Goal: Task Accomplishment & Management: Manage account settings

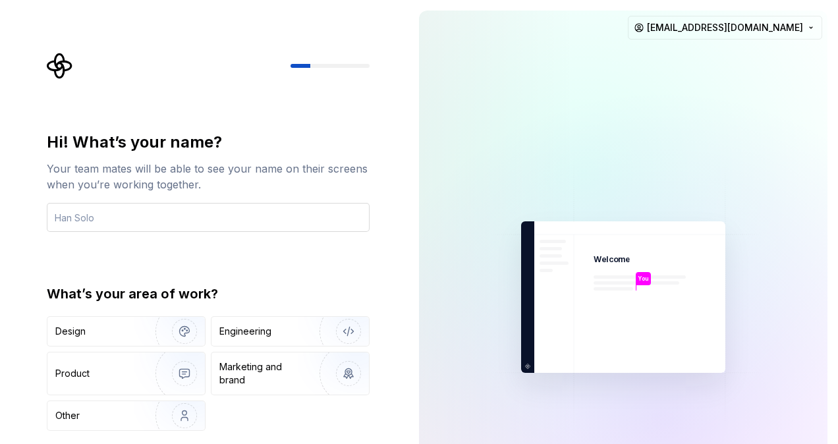
click at [215, 217] on input "text" at bounding box center [208, 217] width 323 height 29
click at [246, 323] on div "Engineering" at bounding box center [291, 331] width 158 height 29
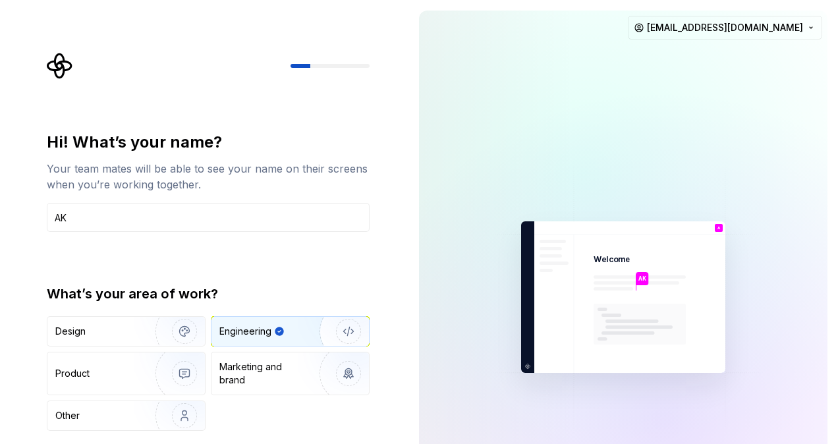
click at [331, 66] on div at bounding box center [330, 66] width 79 height 4
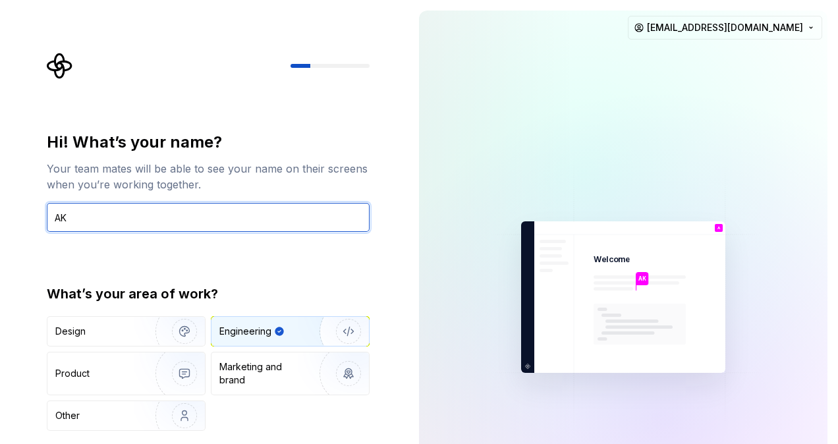
click at [191, 213] on input "AK" at bounding box center [208, 217] width 323 height 29
type input "AK"
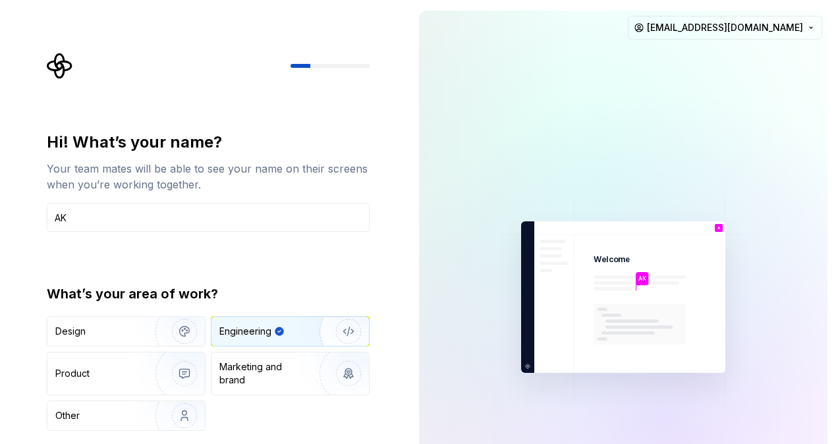
click at [232, 331] on div "Engineering" at bounding box center [245, 331] width 52 height 13
type button "Engineering"
click at [572, 274] on img at bounding box center [623, 298] width 297 height 346
click at [649, 275] on div "AK" at bounding box center [643, 278] width 13 height 13
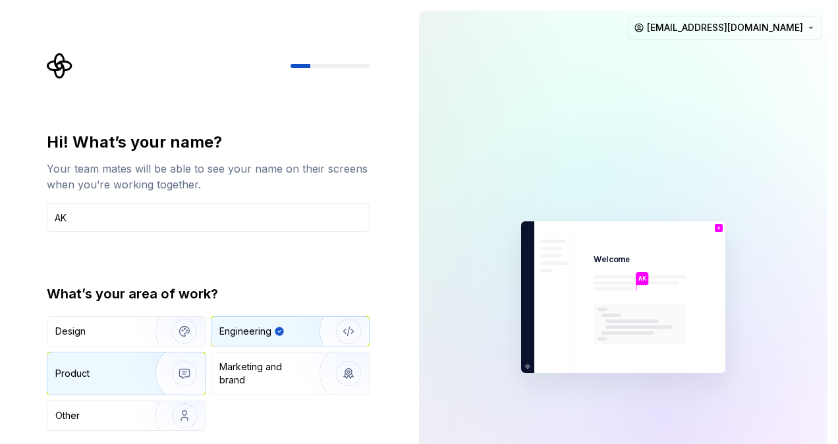
click at [112, 355] on div "Product" at bounding box center [126, 374] width 158 height 42
click at [231, 326] on div "Engineering" at bounding box center [245, 331] width 52 height 13
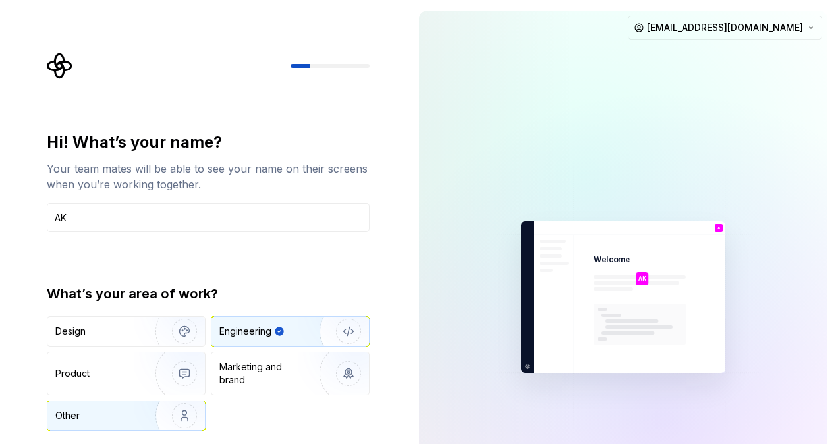
click at [159, 415] on img "button" at bounding box center [176, 416] width 84 height 88
click at [285, 327] on div "Engineering" at bounding box center [271, 331] width 105 height 13
click at [269, 231] on input "AK" at bounding box center [208, 217] width 323 height 29
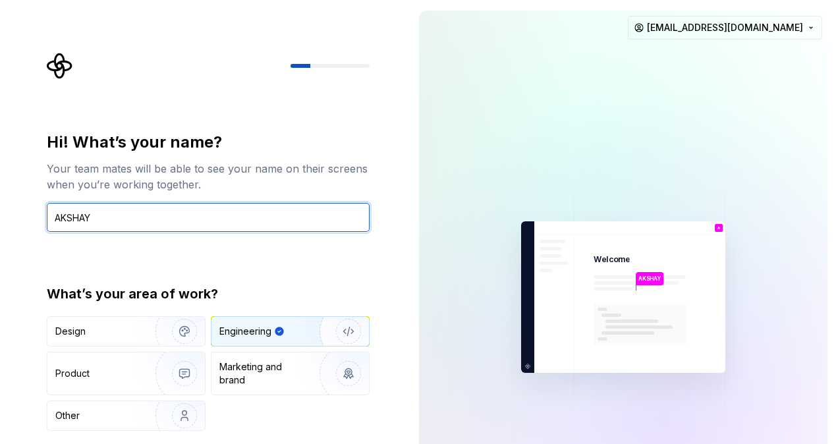
type input "AKSHAY"
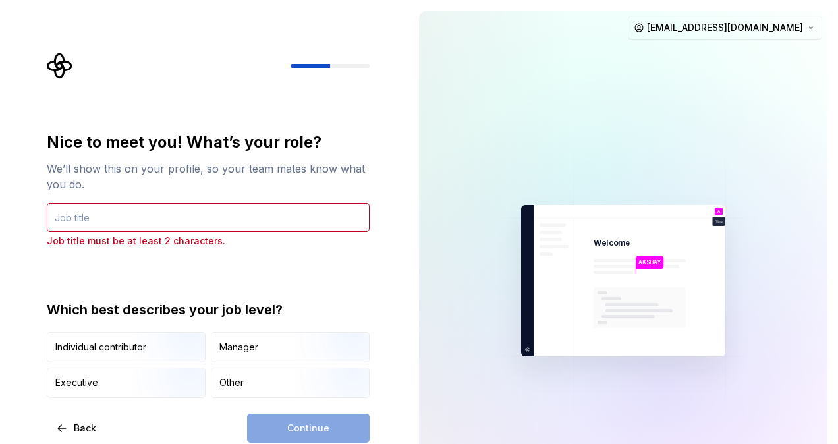
click at [185, 219] on input "text" at bounding box center [208, 217] width 323 height 29
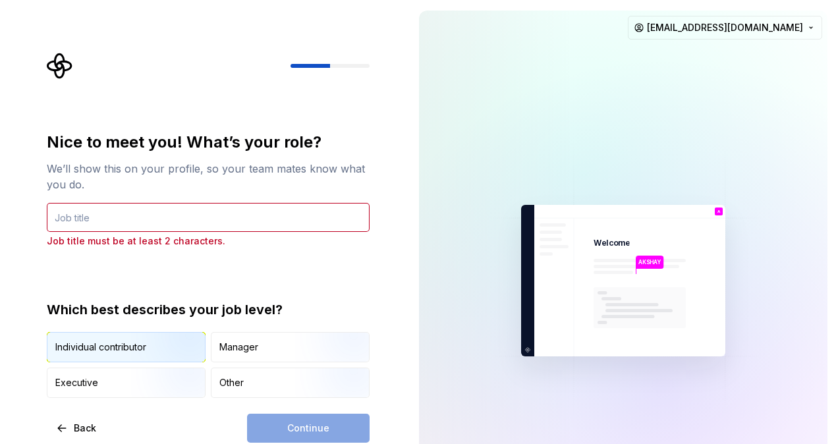
click at [169, 349] on img "button" at bounding box center [173, 364] width 84 height 88
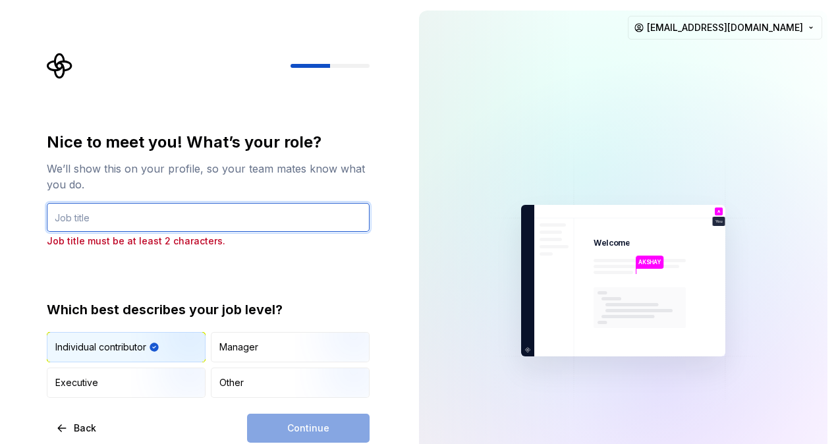
click at [145, 216] on input "text" at bounding box center [208, 217] width 323 height 29
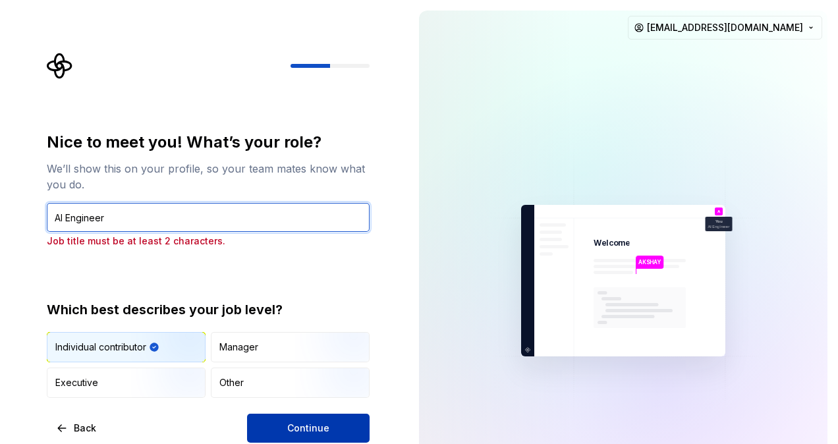
type input "AI Engineer"
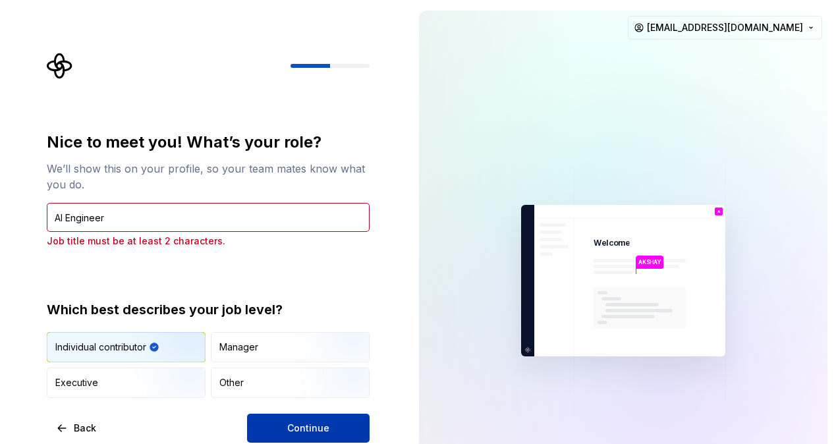
click at [279, 420] on button "Continue" at bounding box center [308, 428] width 123 height 29
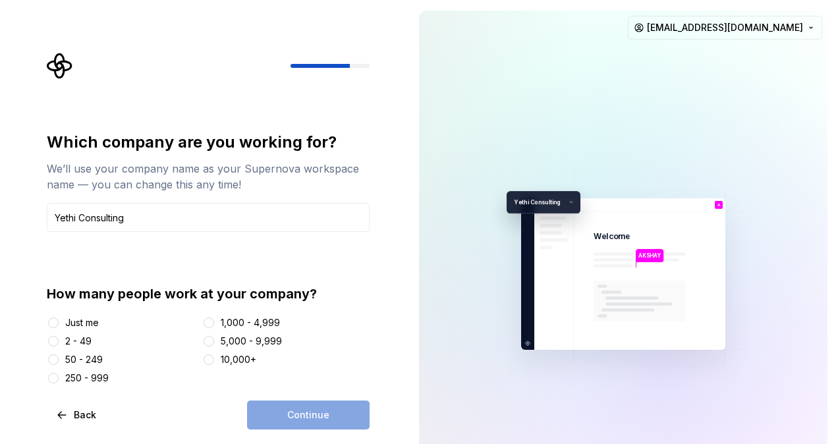
type input "Yethi Consulting"
click at [209, 326] on button "1,000 - 4,999" at bounding box center [209, 323] width 11 height 11
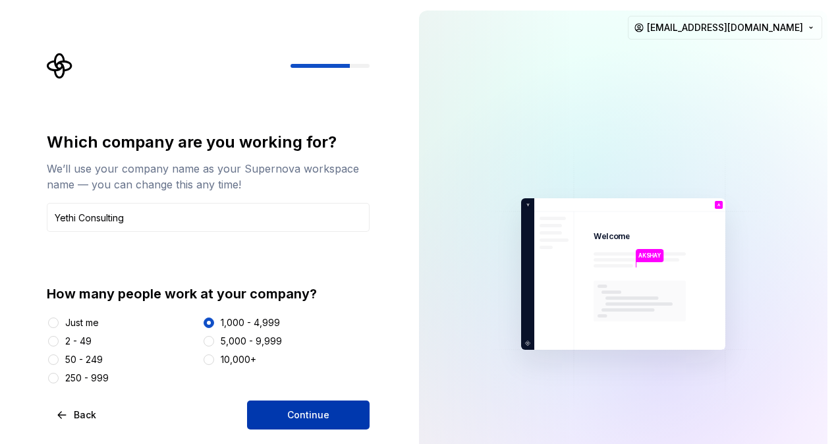
click at [318, 409] on span "Continue" at bounding box center [308, 415] width 42 height 13
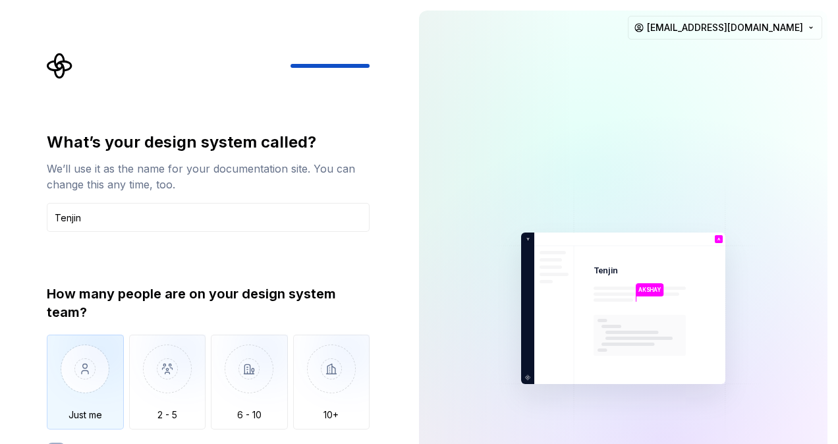
type input "Tenjin"
click at [99, 380] on img "button" at bounding box center [85, 379] width 77 height 88
click at [86, 390] on img "button" at bounding box center [85, 379] width 77 height 88
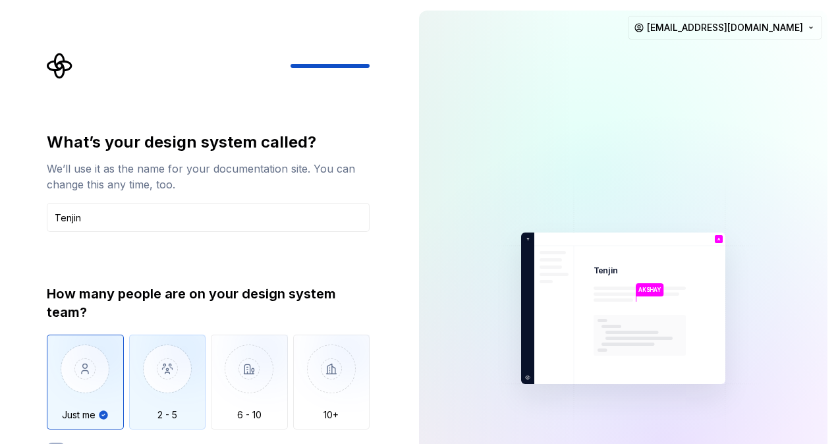
click at [166, 391] on img "button" at bounding box center [167, 379] width 77 height 88
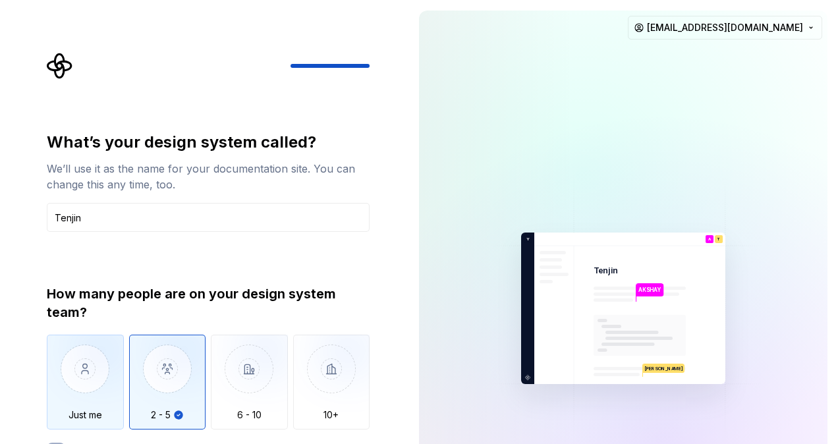
click at [83, 385] on img "button" at bounding box center [85, 379] width 77 height 88
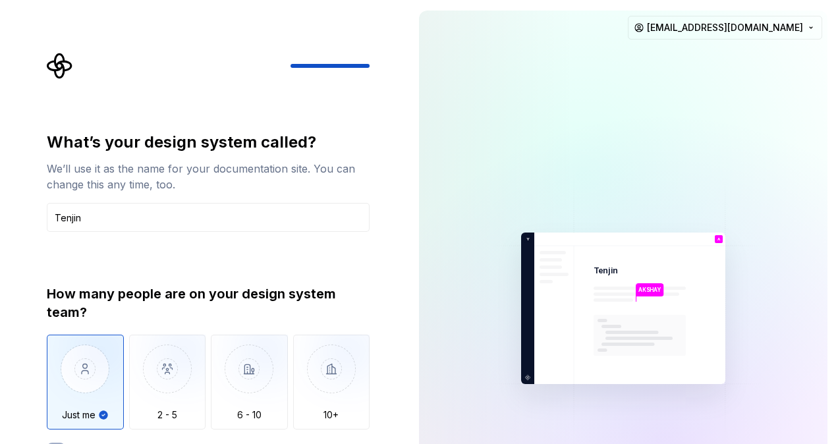
click at [385, 363] on div "What’s your design system called? We’ll use it as the name for your documentati…" at bounding box center [212, 276] width 347 height 446
click at [385, 393] on div "What’s your design system called? We’ll use it as the name for your documentati…" at bounding box center [212, 276] width 347 height 446
click at [57, 442] on div "How many people are on your design system team? Just me 2 - 5 6 - 10 10+ We don…" at bounding box center [208, 369] width 323 height 169
click at [56, 444] on button "We don't have a dedicated design system team" at bounding box center [56, 448] width 18 height 11
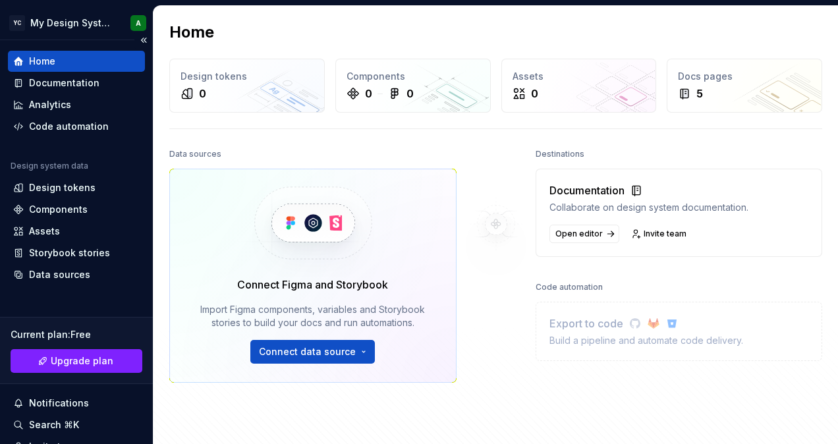
scroll to position [123, 0]
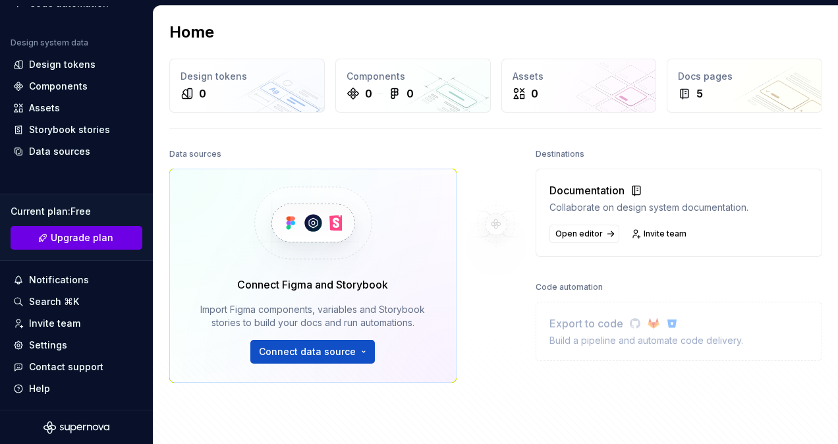
click at [90, 247] on link "Upgrade plan" at bounding box center [77, 238] width 132 height 24
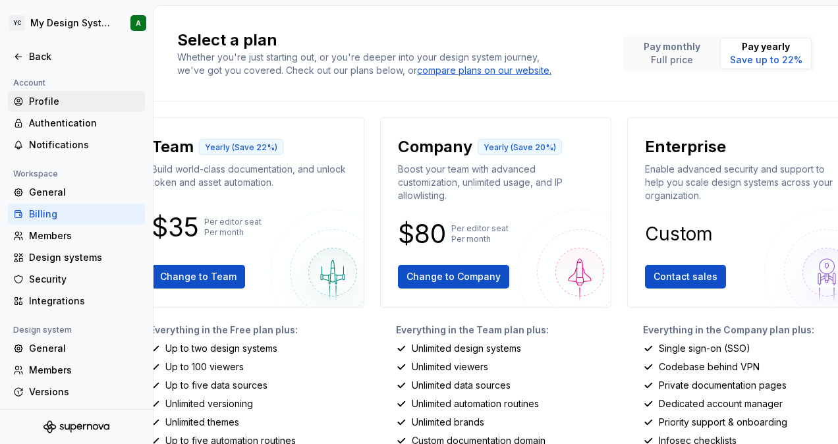
click at [70, 99] on div "Profile" at bounding box center [84, 101] width 111 height 13
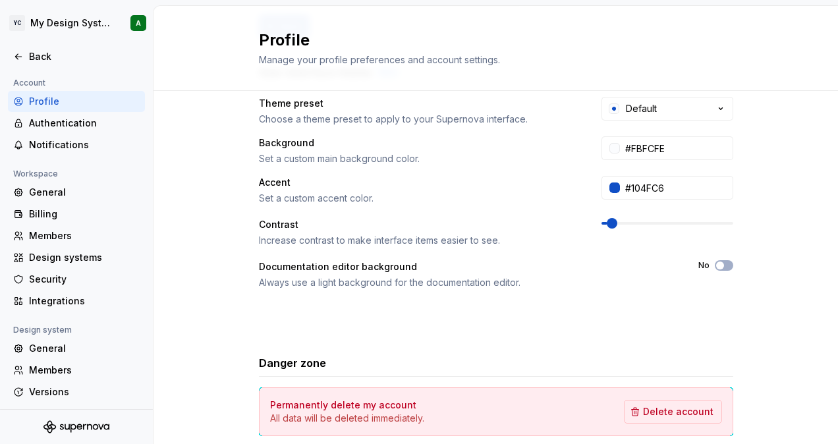
scroll to position [310, 0]
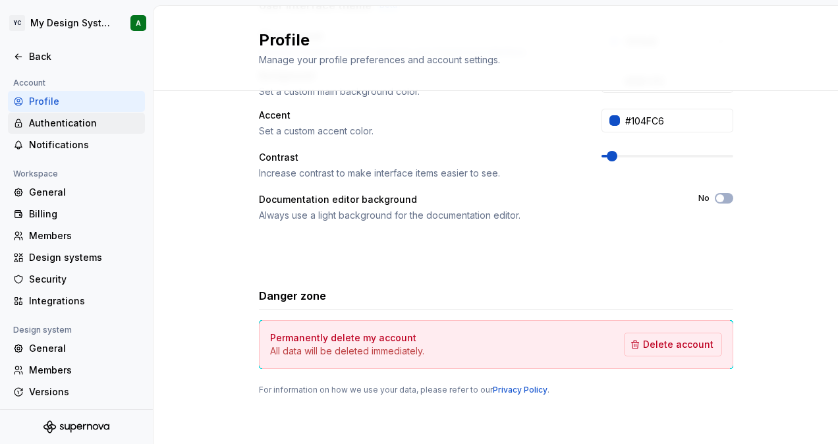
click at [77, 123] on div "Authentication" at bounding box center [84, 123] width 111 height 13
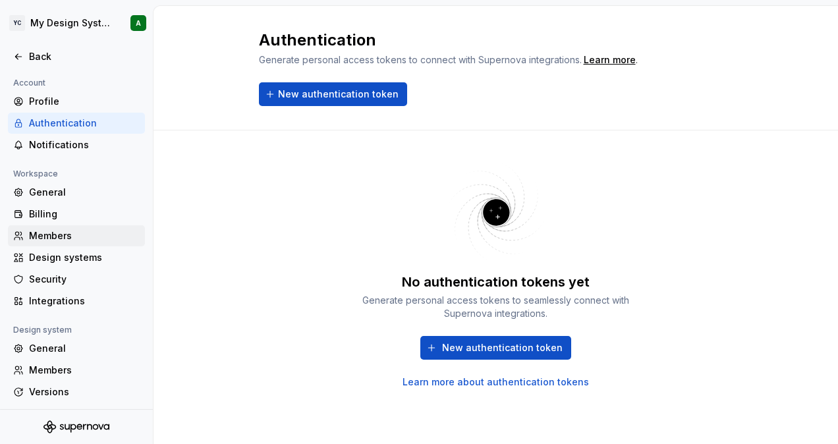
click at [59, 239] on div "Members" at bounding box center [84, 235] width 111 height 13
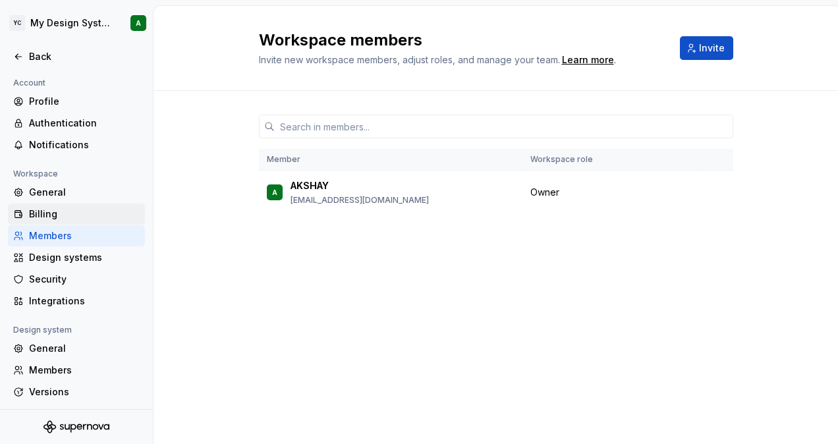
click at [63, 210] on div "Billing" at bounding box center [84, 214] width 111 height 13
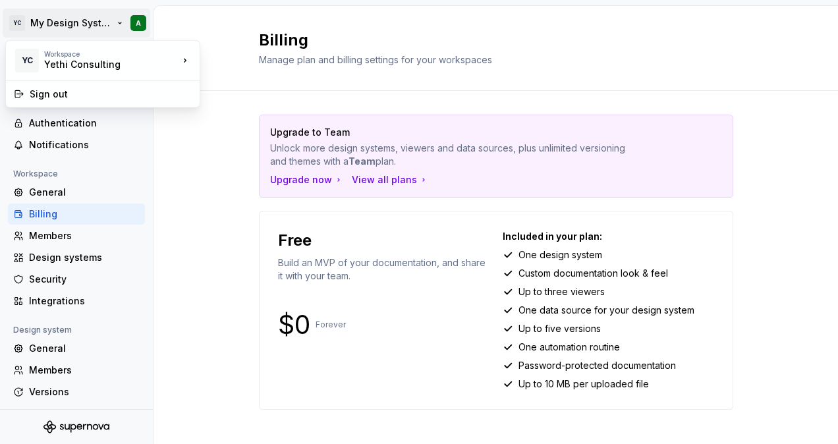
click at [46, 16] on html "YC My Design System A Back Account Profile Authentication Notifications Workspa…" at bounding box center [419, 222] width 838 height 444
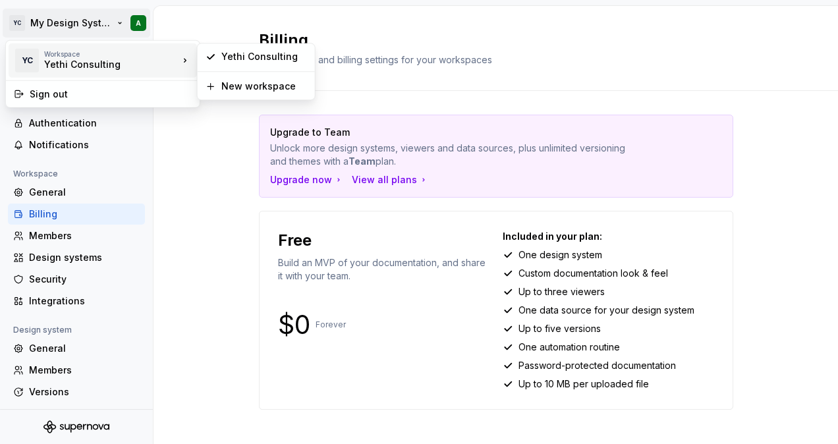
click at [53, 71] on div "YC Workspace Yethi Consulting" at bounding box center [96, 60] width 165 height 34
click at [219, 62] on div "Yethi Consulting" at bounding box center [256, 56] width 112 height 21
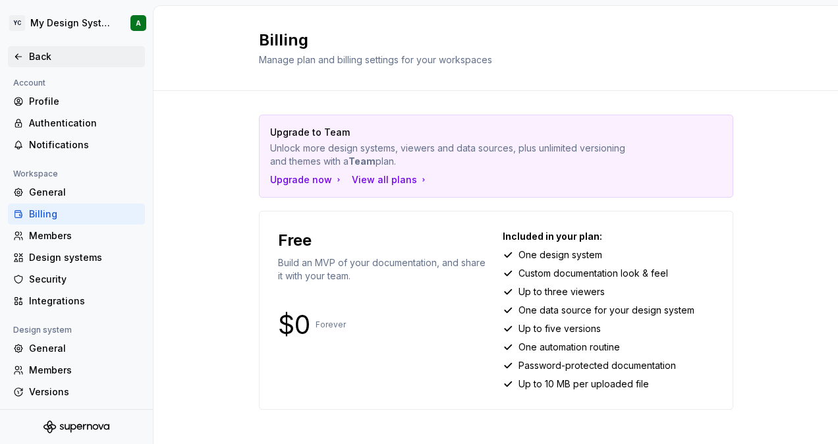
click at [47, 47] on div "Back" at bounding box center [76, 56] width 137 height 21
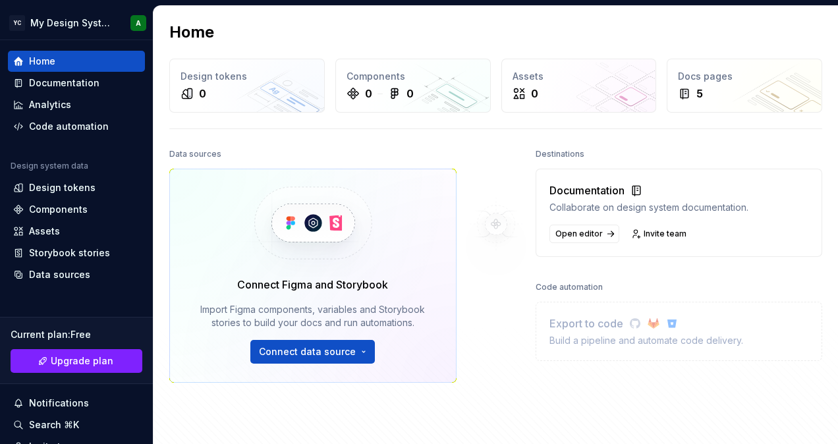
click at [47, 47] on div "Home Documentation Analytics Code automation Design system data Design tokens C…" at bounding box center [76, 286] width 153 height 493
click at [80, 413] on div "Notifications" at bounding box center [76, 403] width 137 height 21
click at [78, 422] on html "YC My Design System A Home Documentation Analytics Code automation Design syste…" at bounding box center [419, 222] width 838 height 444
click at [78, 422] on div "Search ⌘K" at bounding box center [54, 425] width 50 height 13
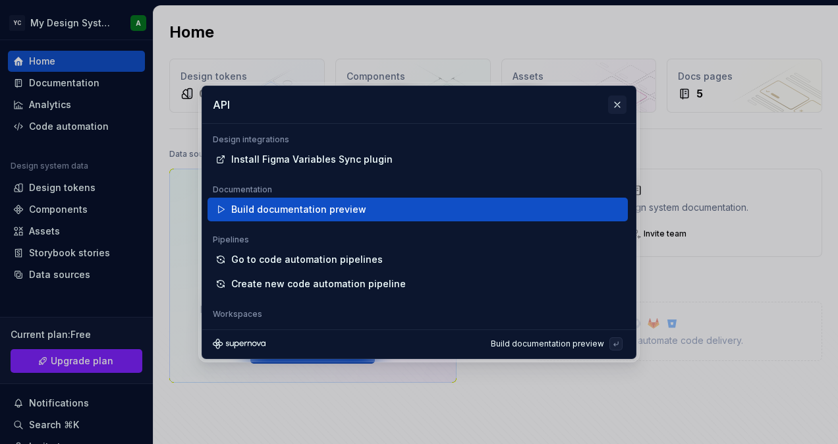
type input "API"
click at [619, 101] on button "button" at bounding box center [617, 105] width 18 height 18
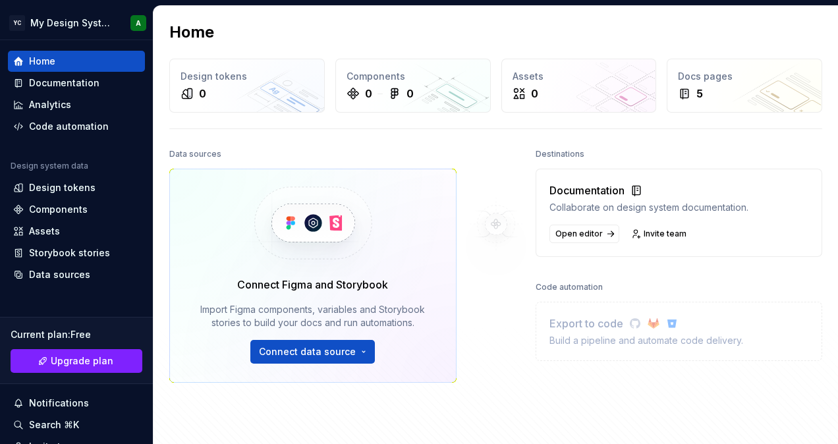
scroll to position [102, 0]
